Goal: Task Accomplishment & Management: Manage account settings

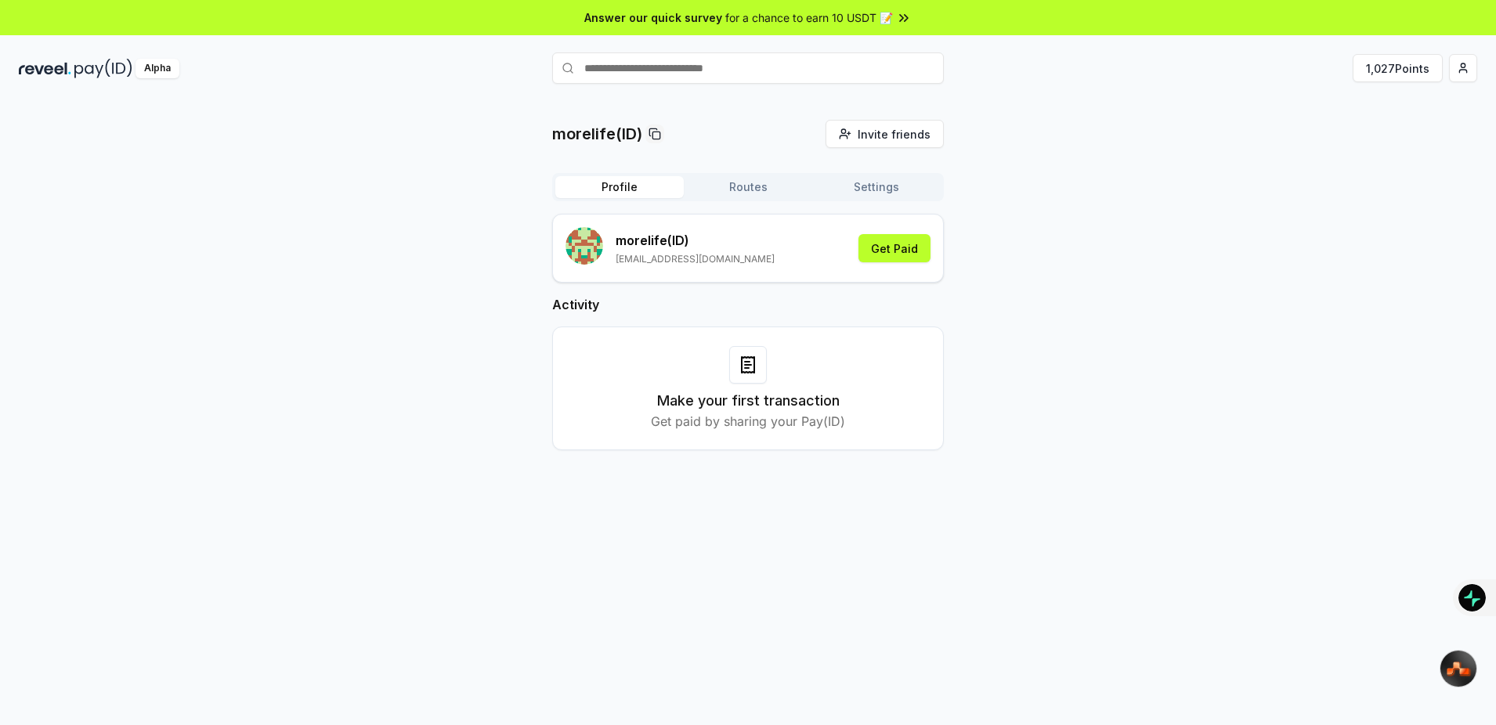
click at [573, 244] on rect "submit" at bounding box center [584, 246] width 38 height 38
click at [1462, 69] on html "Answer our quick survey for a chance to earn 10 USDT 📝 Alpha 1,027 Points morel…" at bounding box center [748, 362] width 1496 height 725
click at [1363, 130] on div "View Profile" at bounding box center [1389, 135] width 174 height 26
click at [1406, 70] on button "1,027 Points" at bounding box center [1397, 68] width 90 height 28
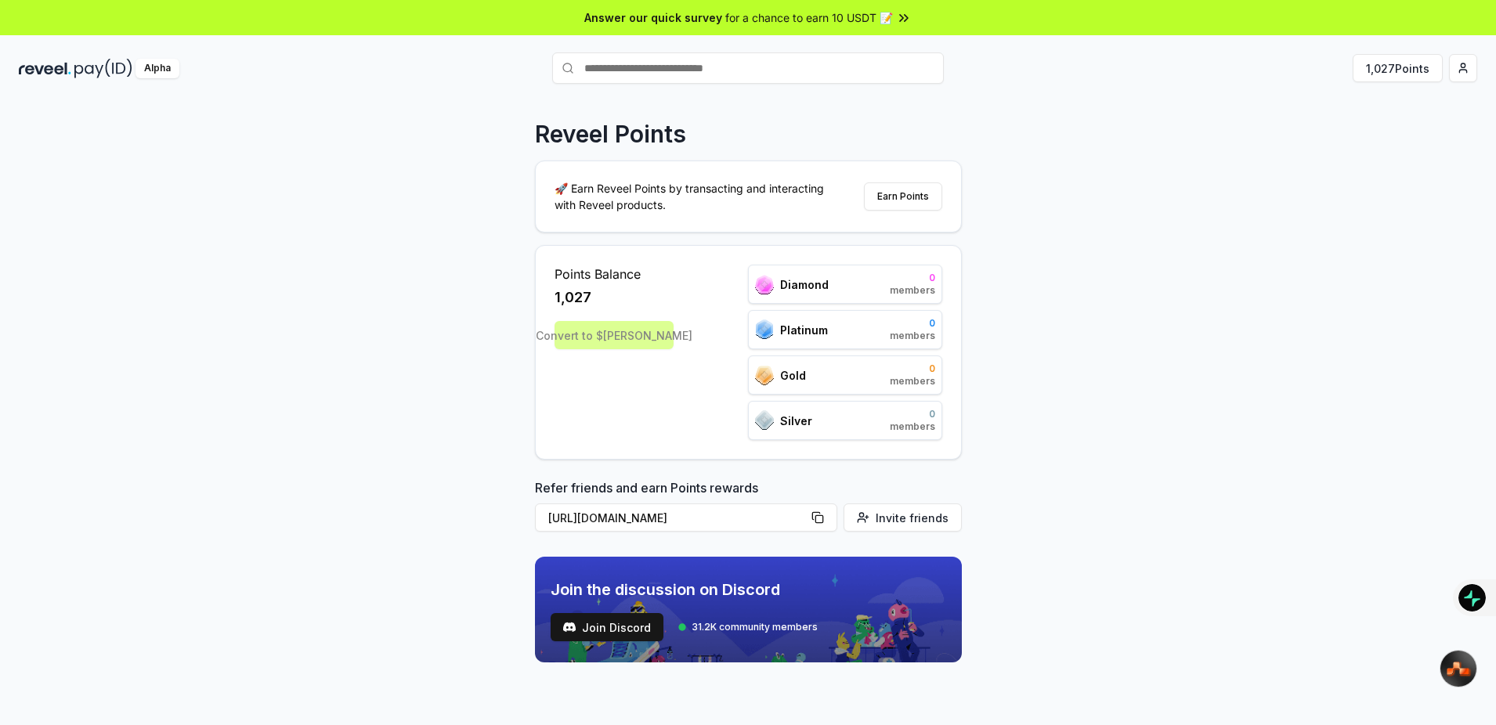
click at [590, 341] on div "Convert to $REVA" at bounding box center [613, 335] width 119 height 28
click at [754, 355] on div "Gold 10 000 members" at bounding box center [845, 374] width 194 height 39
click at [808, 373] on div "Gold 10 000 members" at bounding box center [845, 374] width 194 height 39
click at [774, 334] on div "Platinum" at bounding box center [791, 329] width 73 height 20
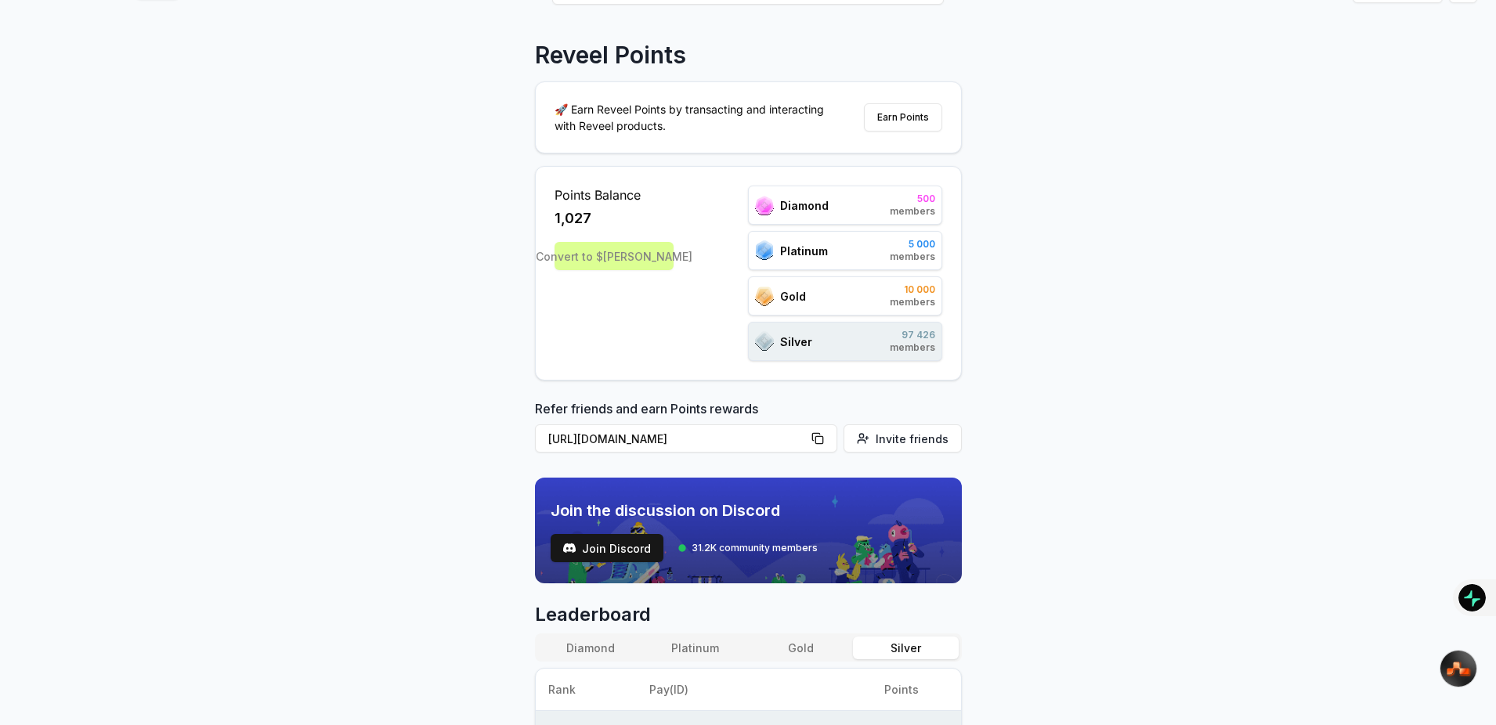
scroll to position [78, 0]
click at [634, 260] on div "Convert to $REVA" at bounding box center [613, 257] width 119 height 28
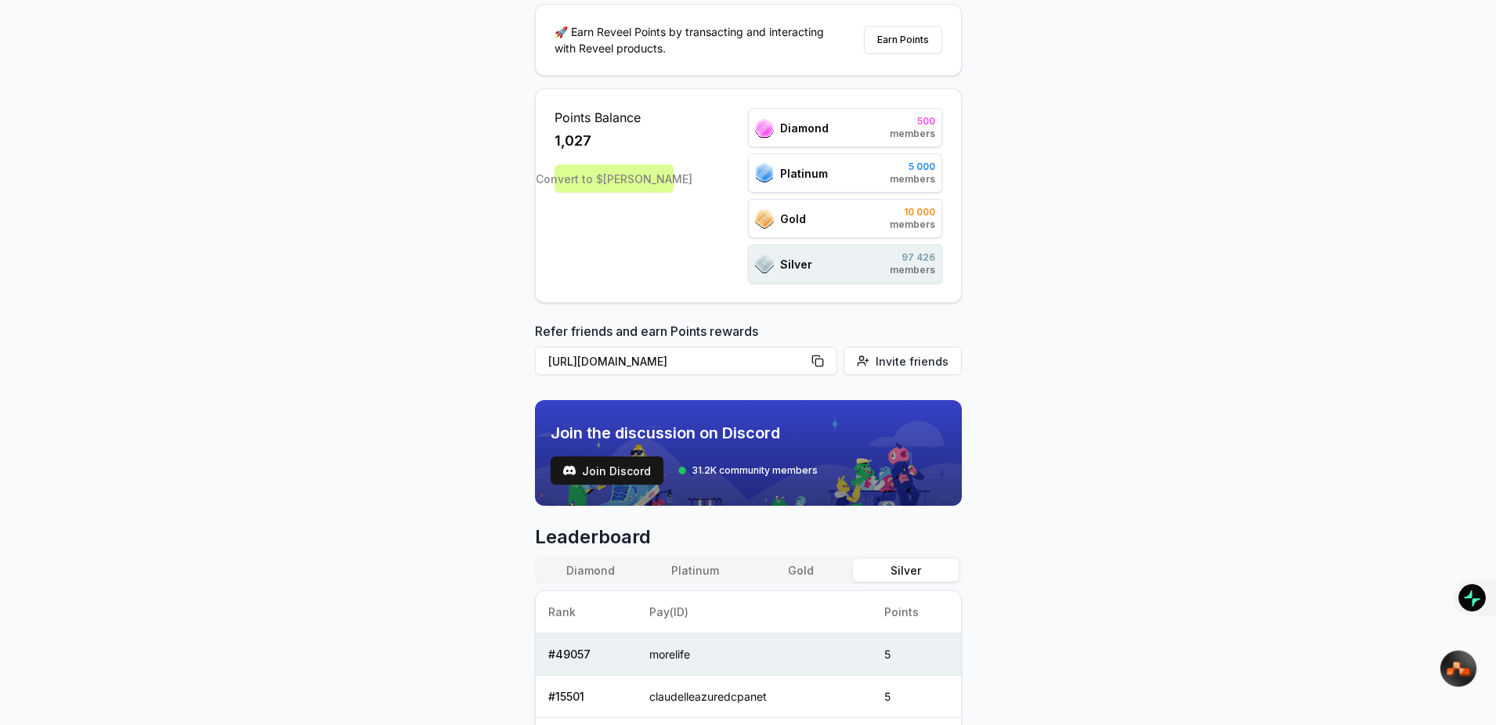
click at [824, 238] on div "Diamond 500 members Platinum 5 000 members Gold 10 000 members Silver 97 426 me…" at bounding box center [845, 195] width 194 height 175
click at [683, 565] on button "Platinum" at bounding box center [695, 570] width 105 height 23
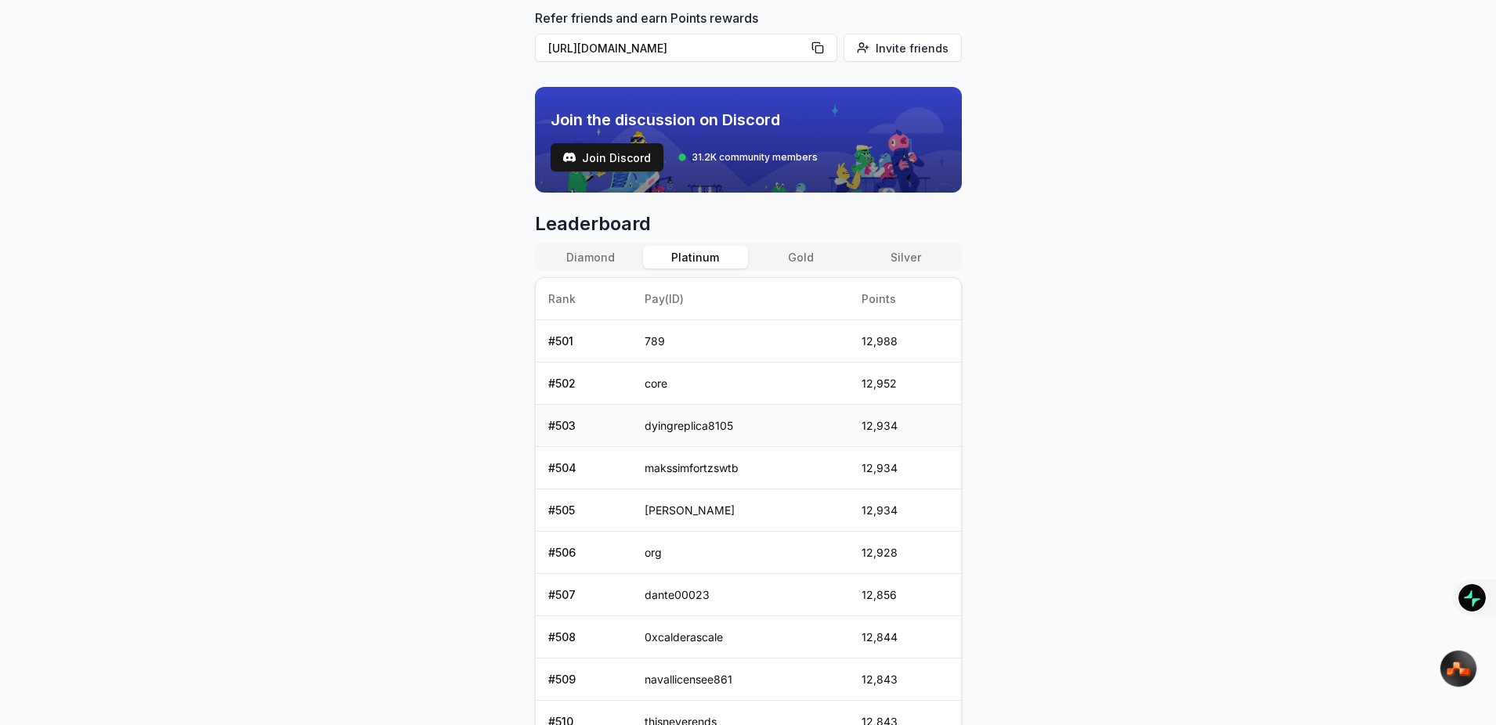
scroll to position [0, 0]
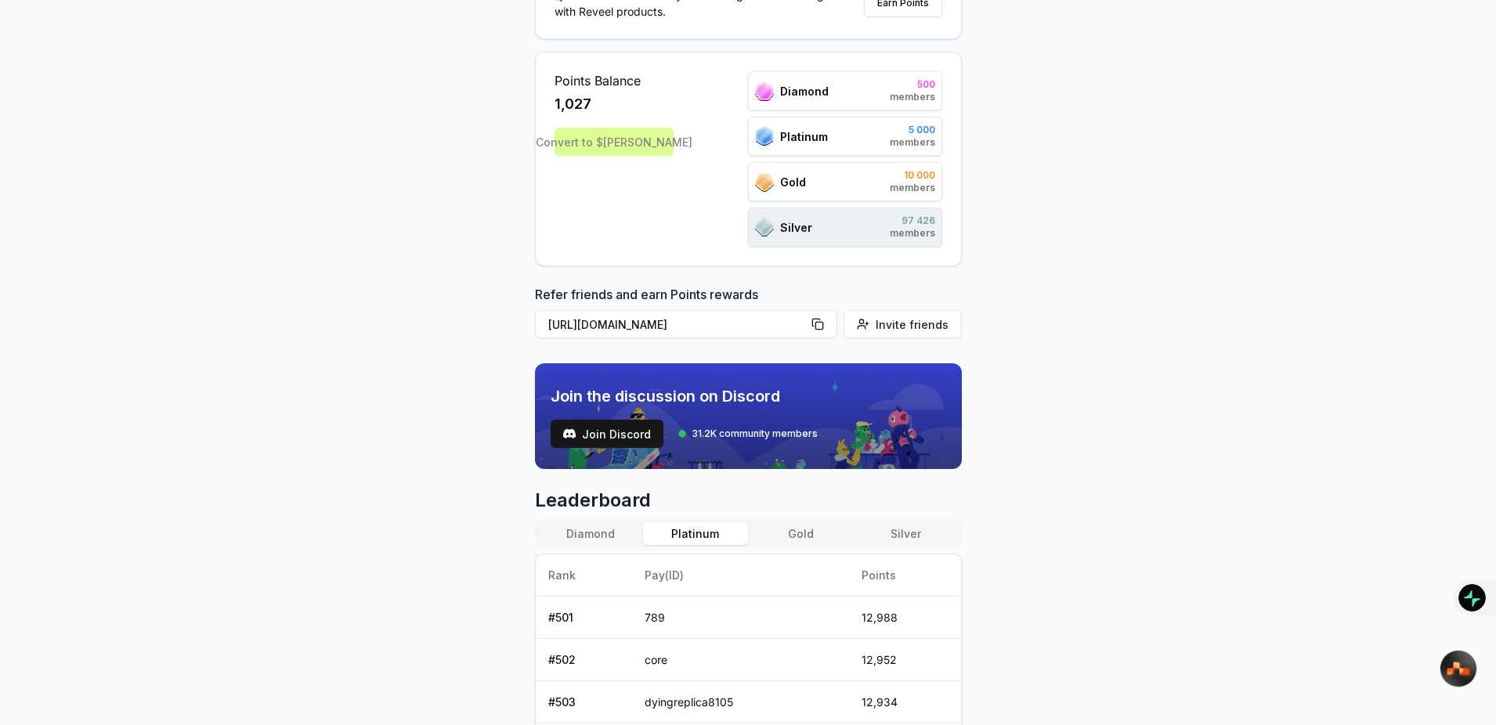
click at [803, 529] on button "Gold" at bounding box center [800, 533] width 105 height 23
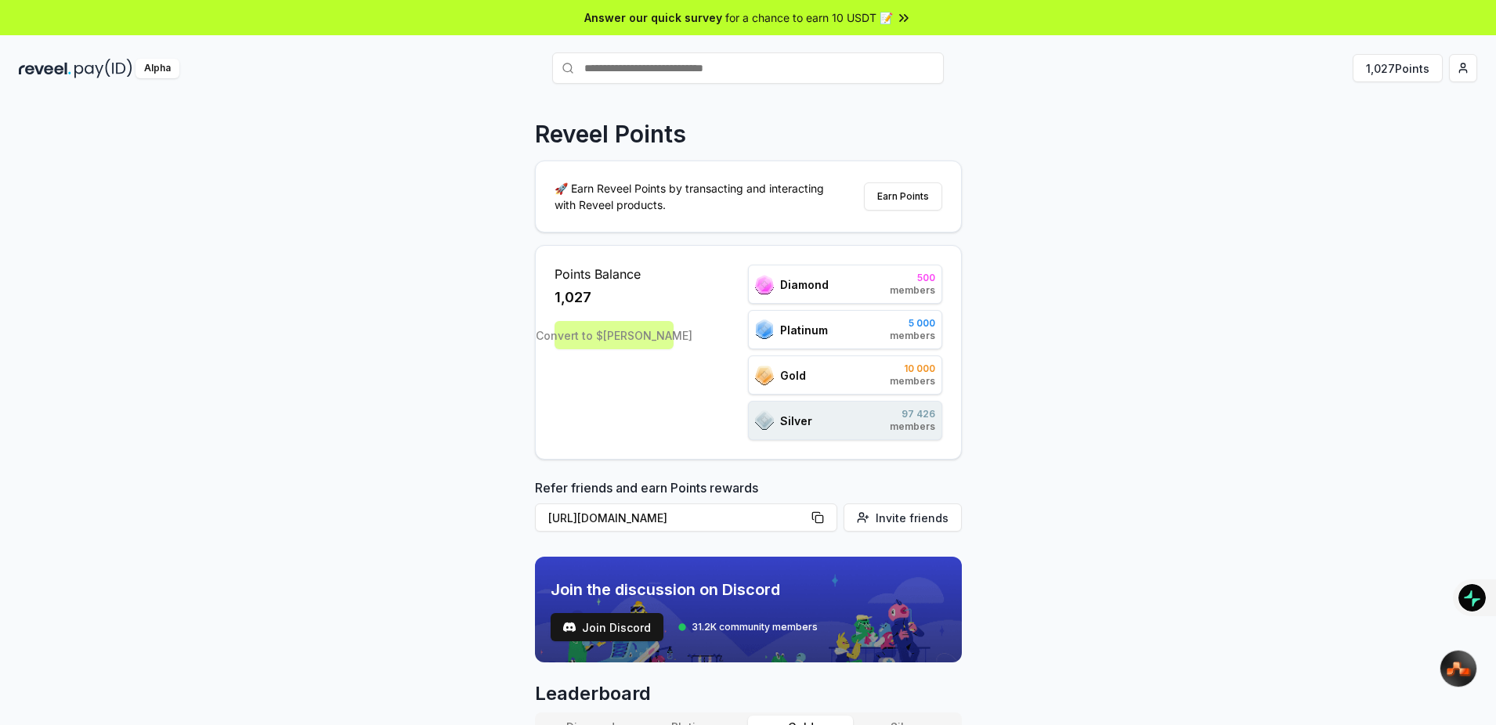
click at [811, 374] on div "Gold 10 000 members" at bounding box center [845, 374] width 194 height 39
click at [645, 328] on div "Convert to $REVA" at bounding box center [613, 335] width 119 height 28
